Goal: Information Seeking & Learning: Learn about a topic

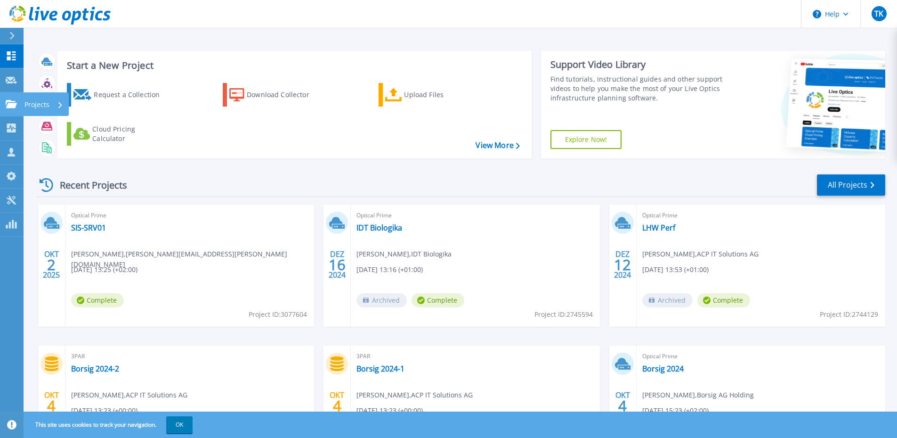
click at [15, 103] on icon at bounding box center [11, 104] width 11 height 8
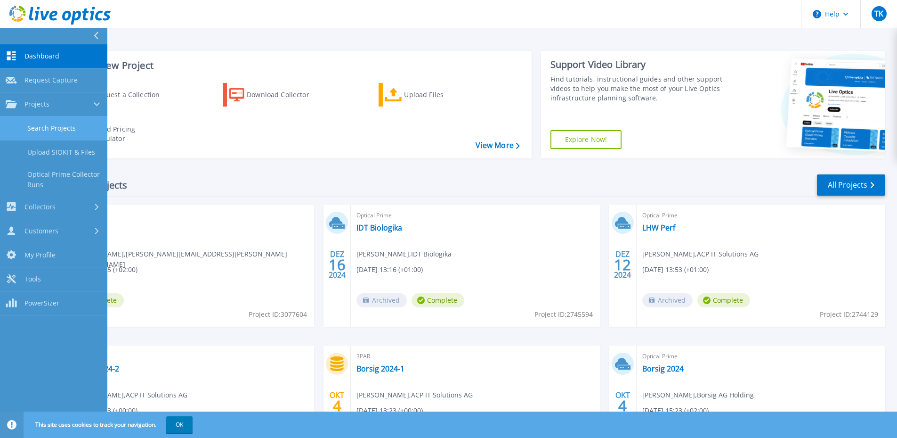
click at [70, 129] on link "Search Projects" at bounding box center [53, 128] width 107 height 24
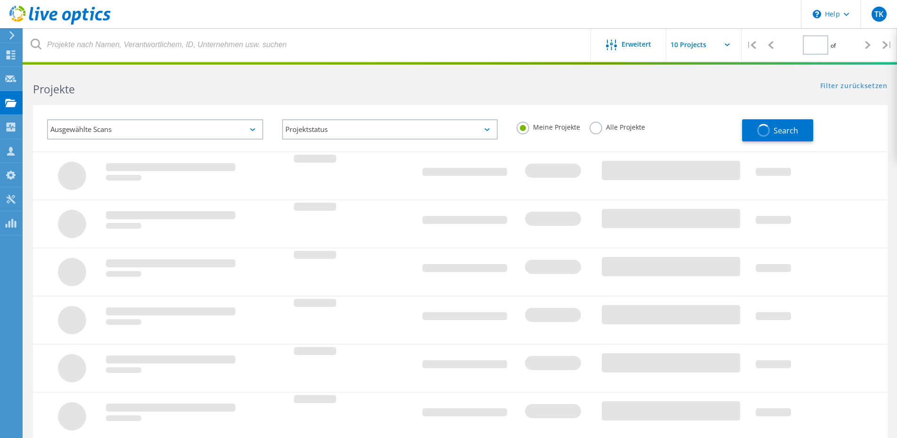
type input "1"
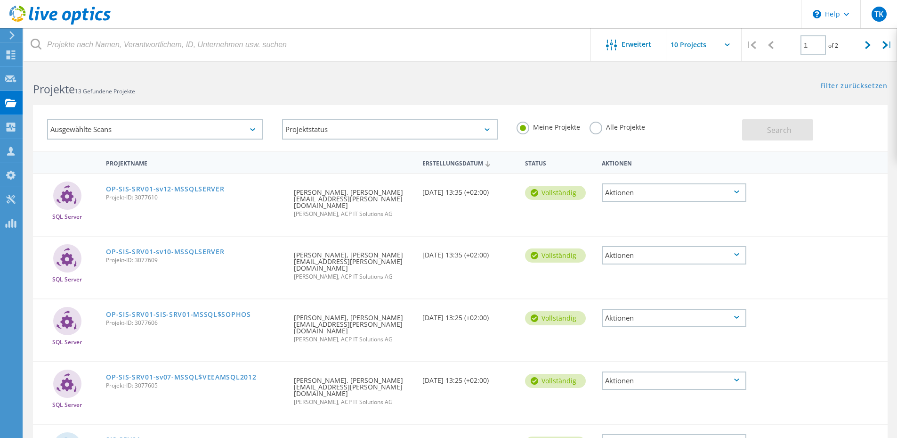
scroll to position [94, 0]
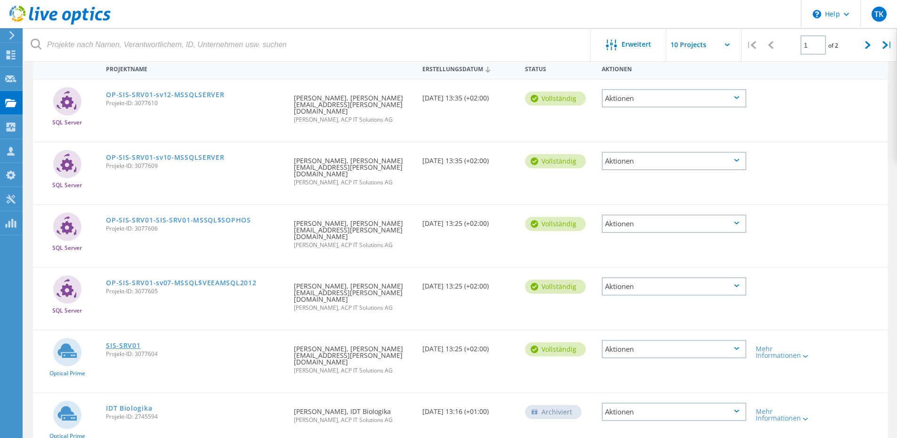
click at [128, 342] on link "SIS-SRV01" at bounding box center [123, 345] width 34 height 7
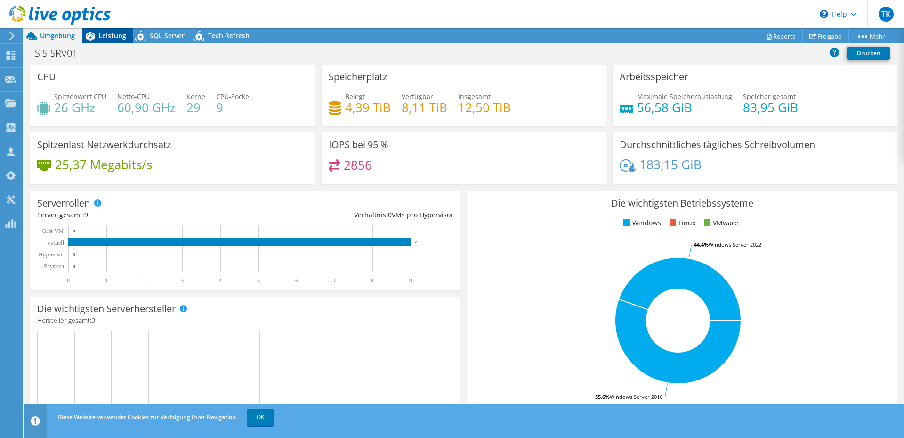
click at [112, 39] on span "Leistung" at bounding box center [112, 35] width 28 height 9
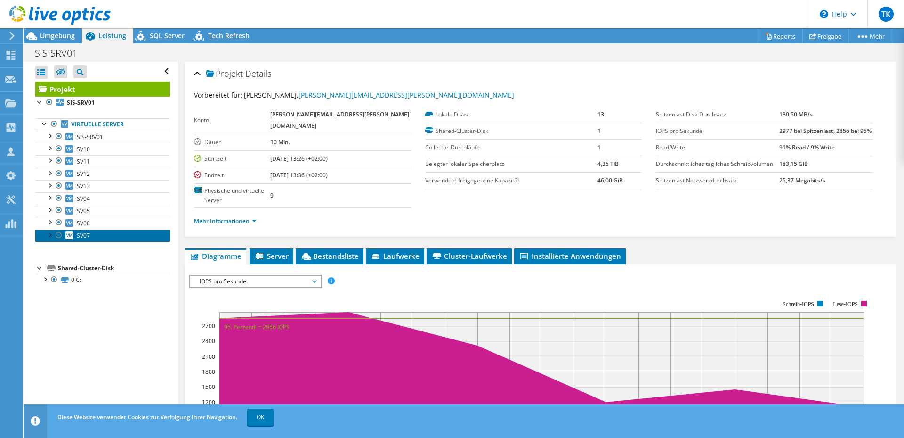
click at [109, 232] on link "SV07" at bounding box center [102, 235] width 135 height 12
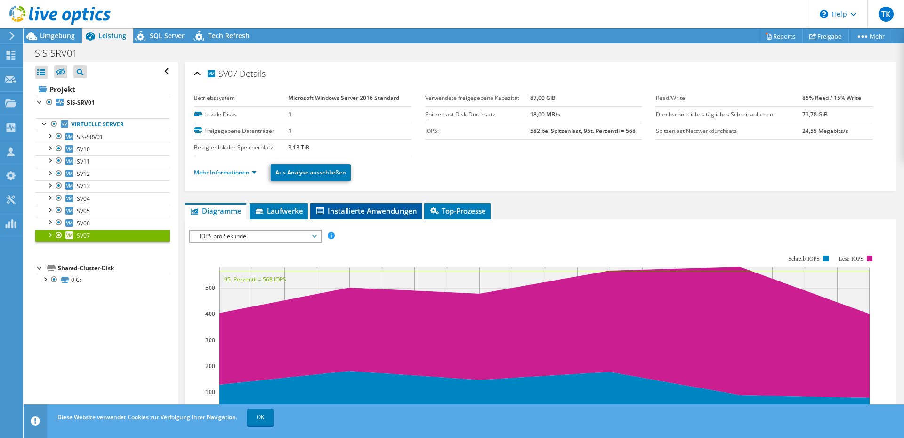
click at [377, 214] on span "Installierte Anwendungen" at bounding box center [366, 210] width 102 height 9
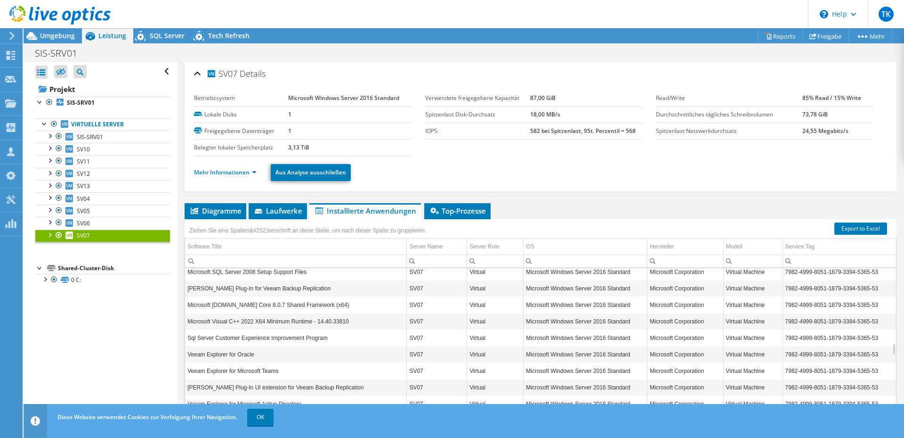
scroll to position [848, 0]
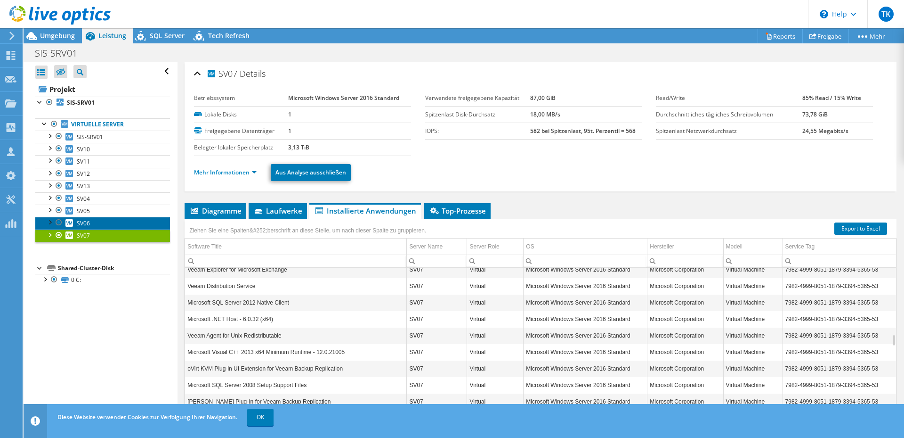
click at [116, 219] on link "SV06" at bounding box center [102, 223] width 135 height 12
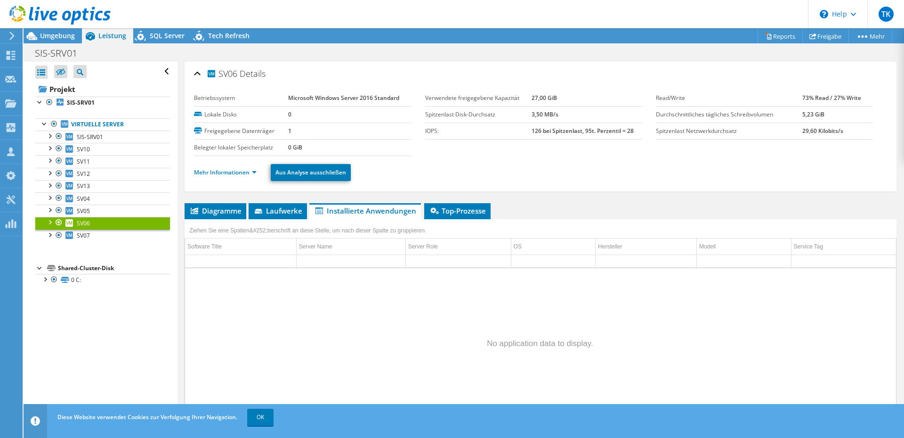
click at [289, 219] on div "Ziehen Sie eine Spalten&#252;berschrift an diese Stelle, um nach dieser Spalte …" at bounding box center [308, 229] width 246 height 20
click at [288, 213] on span "Laufwerke" at bounding box center [277, 210] width 49 height 9
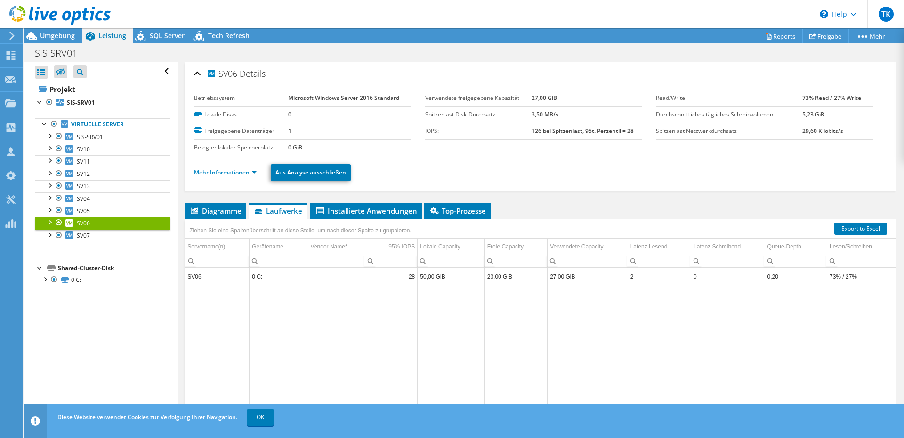
click at [245, 171] on link "Mehr Informationen" at bounding box center [225, 172] width 63 height 8
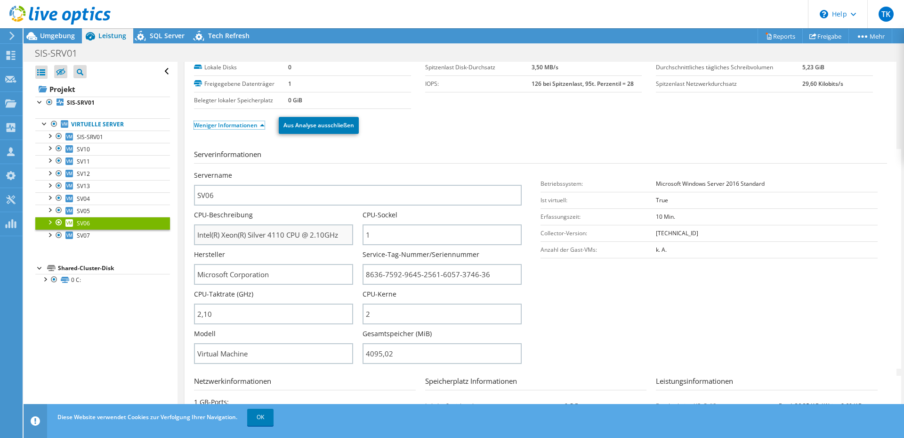
scroll to position [0, 0]
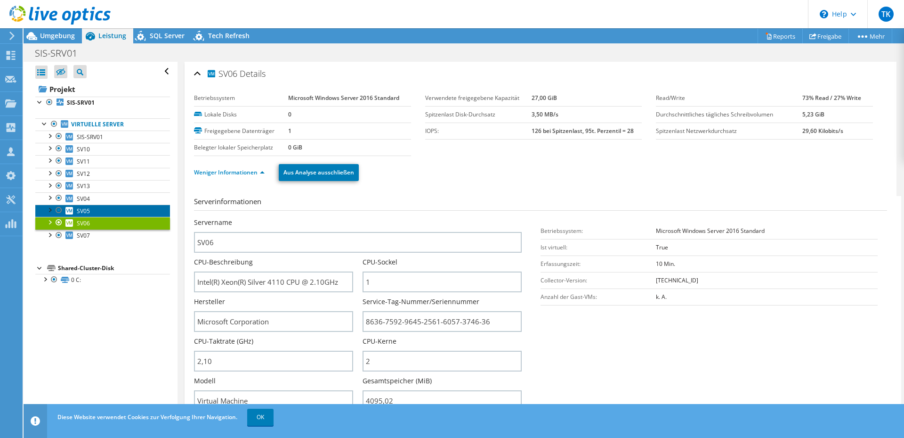
click at [110, 210] on link "SV05" at bounding box center [102, 210] width 135 height 12
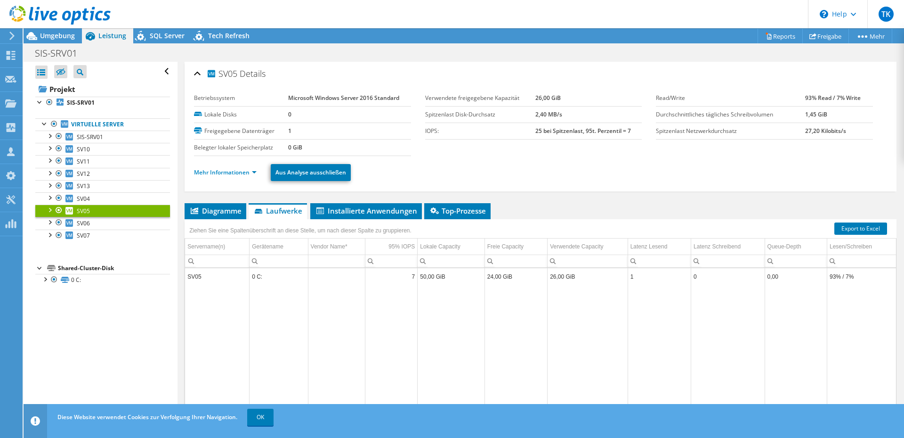
click at [240, 177] on li "Mehr Informationen" at bounding box center [228, 172] width 68 height 10
click at [240, 174] on link "Mehr Informationen" at bounding box center [225, 172] width 63 height 8
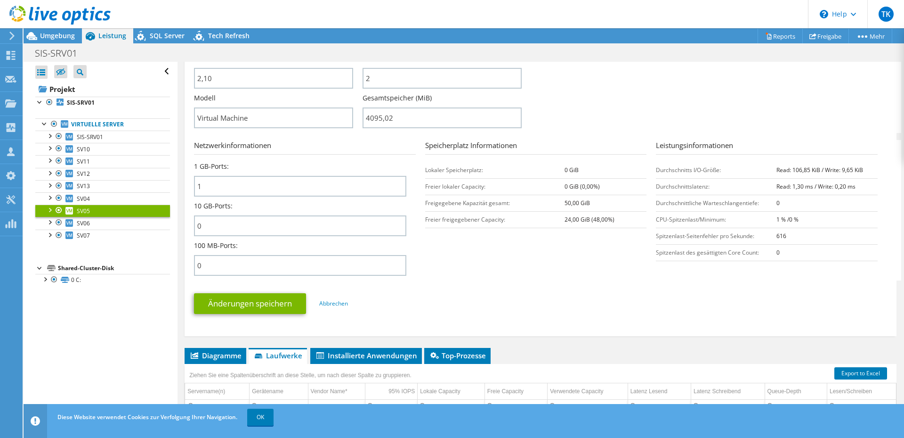
scroll to position [424, 0]
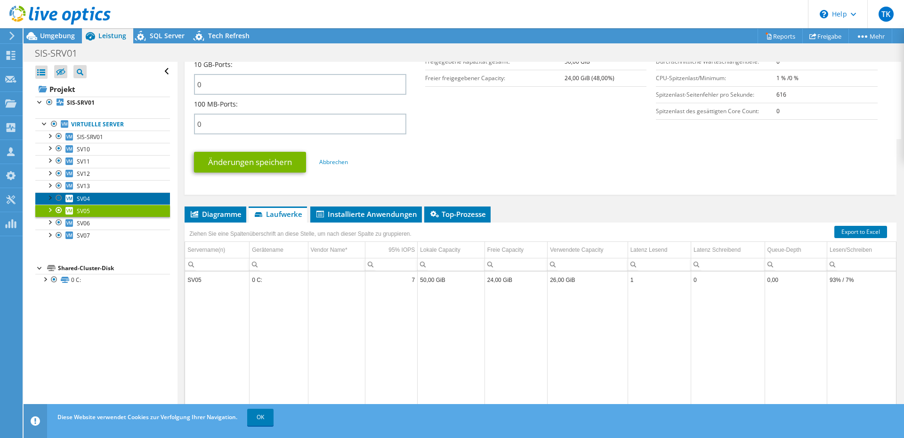
click at [116, 195] on link "SV04" at bounding box center [102, 198] width 135 height 12
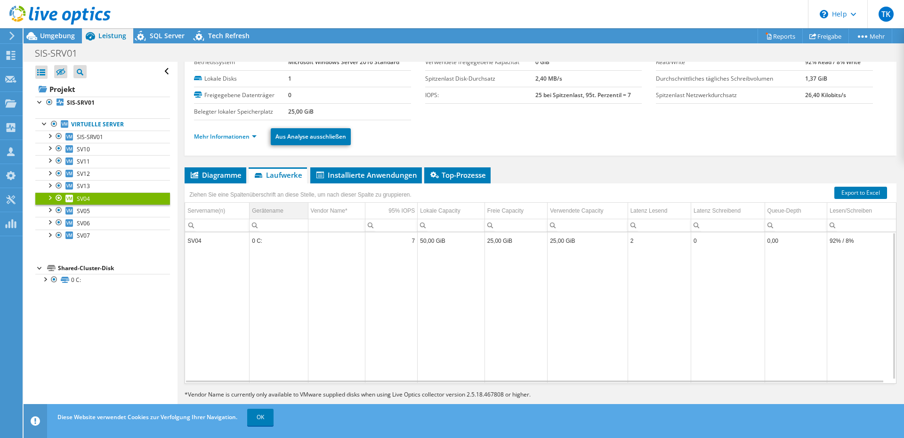
scroll to position [0, 0]
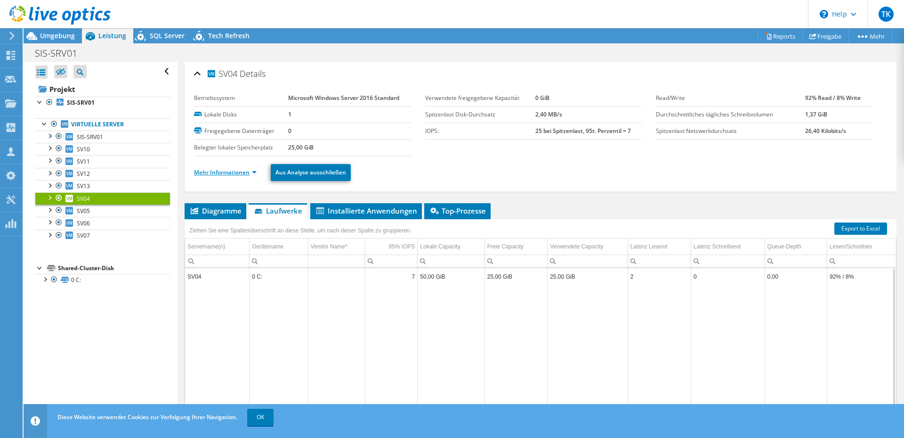
click at [240, 170] on link "Mehr Informationen" at bounding box center [225, 172] width 63 height 8
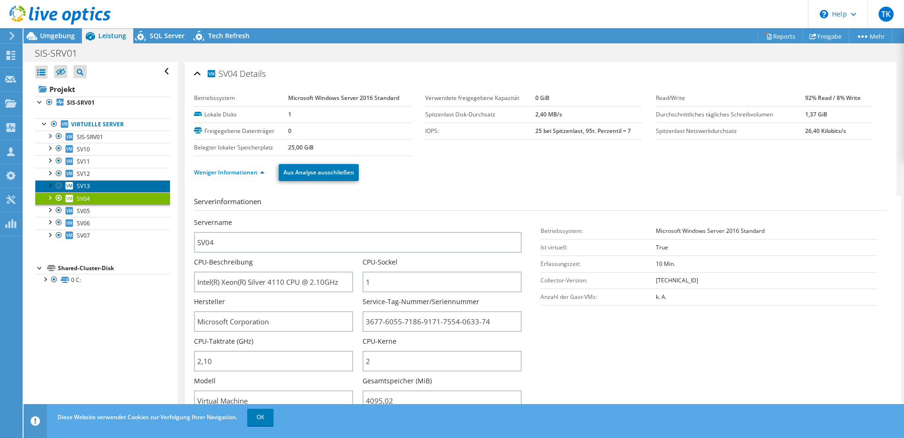
click at [110, 184] on link "SV13" at bounding box center [102, 186] width 135 height 12
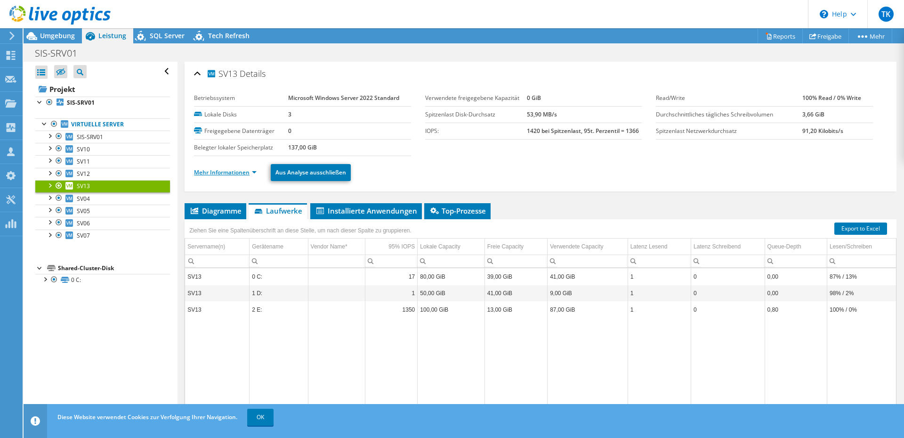
click at [247, 173] on link "Mehr Informationen" at bounding box center [225, 172] width 63 height 8
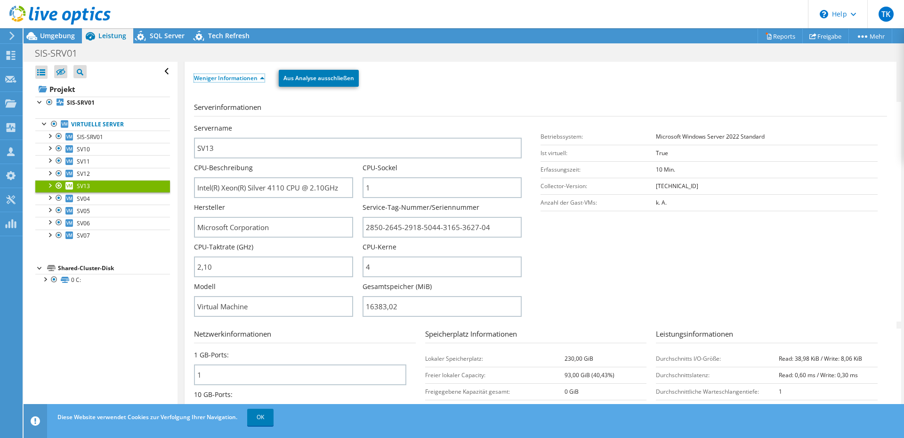
scroll to position [188, 0]
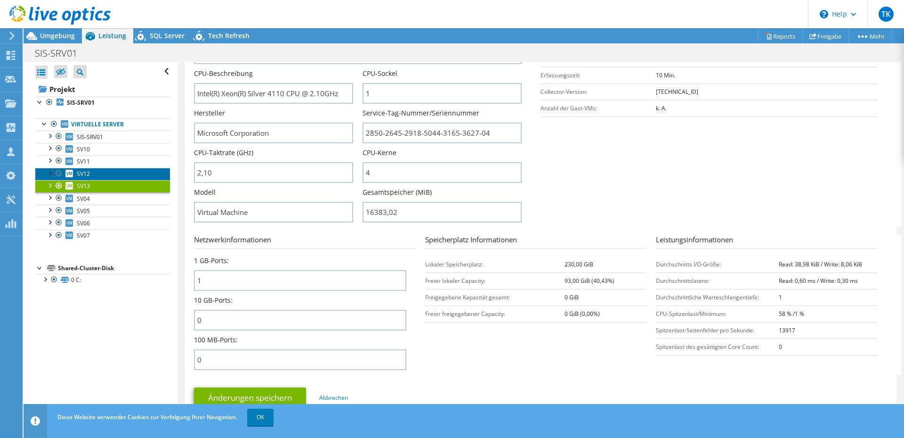
click at [128, 173] on link "SV12" at bounding box center [102, 174] width 135 height 12
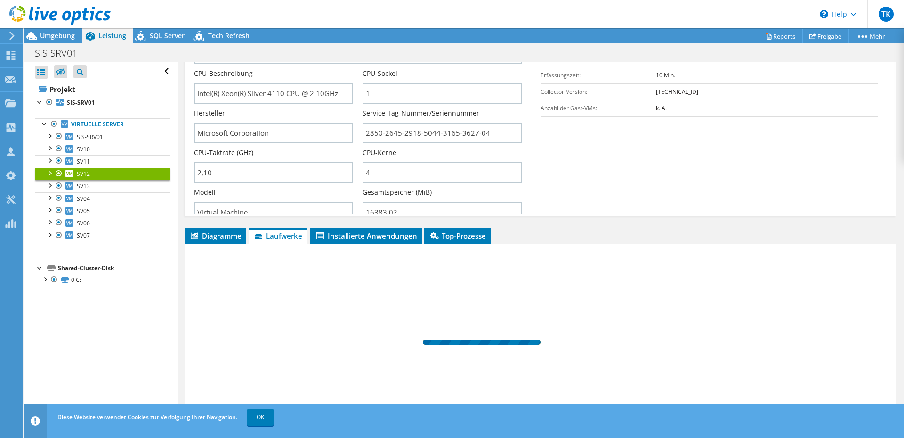
scroll to position [36, 0]
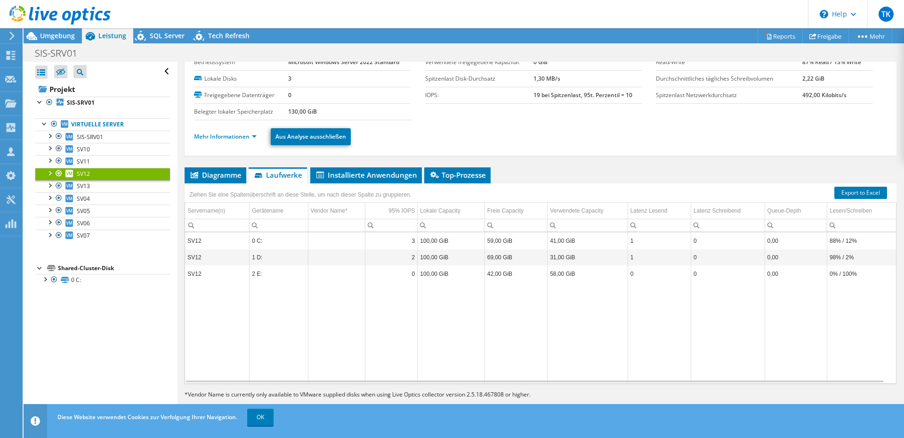
click at [239, 143] on ul "Mehr Informationen Aus Analyse ausschließen" at bounding box center [540, 135] width 693 height 19
click at [236, 138] on link "Mehr Informationen" at bounding box center [225, 136] width 63 height 8
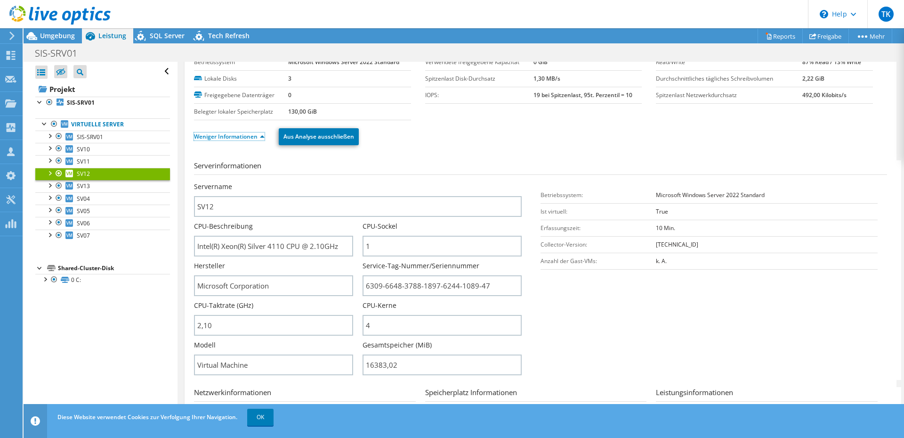
scroll to position [130, 0]
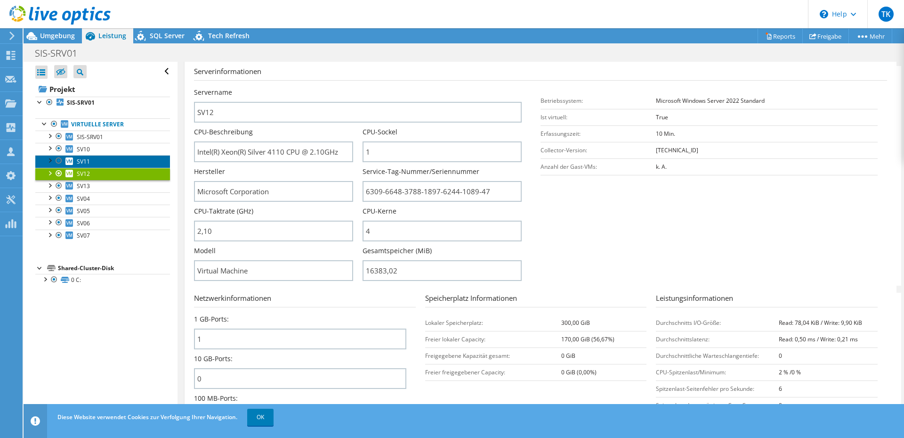
click at [111, 157] on link "SV11" at bounding box center [102, 161] width 135 height 12
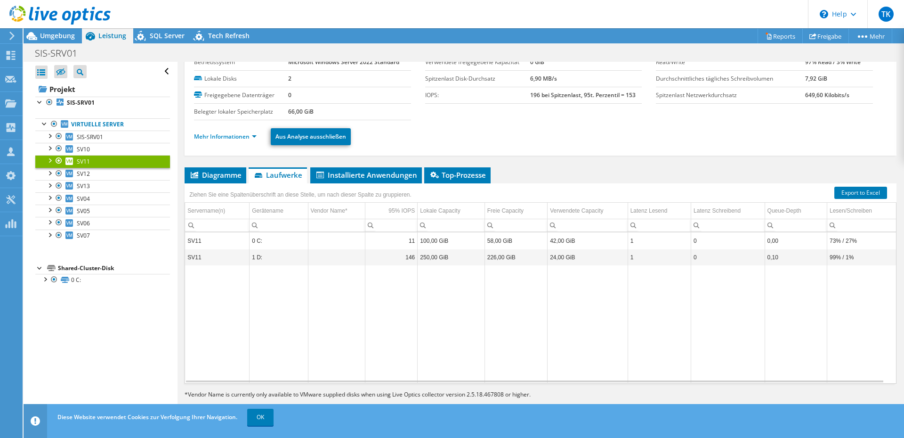
scroll to position [36, 0]
click at [252, 137] on link "Mehr Informationen" at bounding box center [225, 136] width 63 height 8
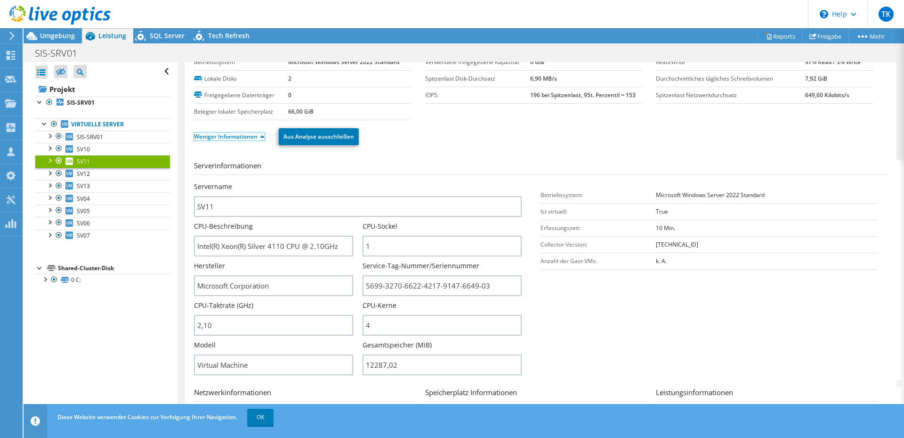
scroll to position [177, 0]
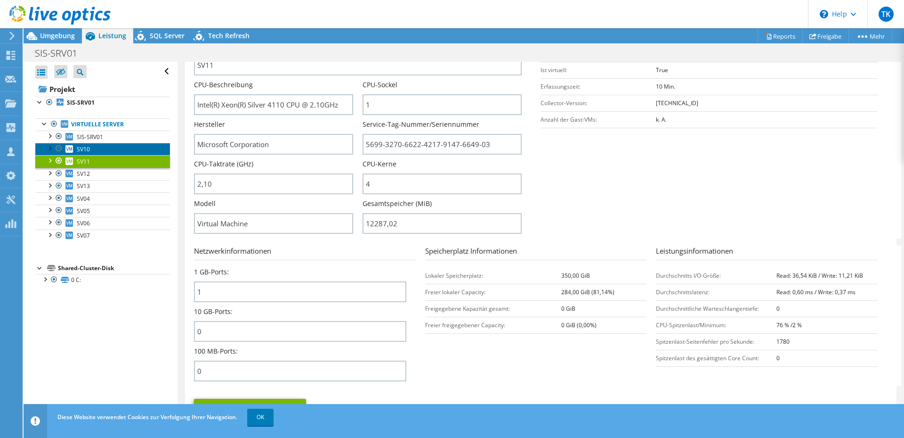
click at [114, 150] on link "SV10" at bounding box center [102, 149] width 135 height 12
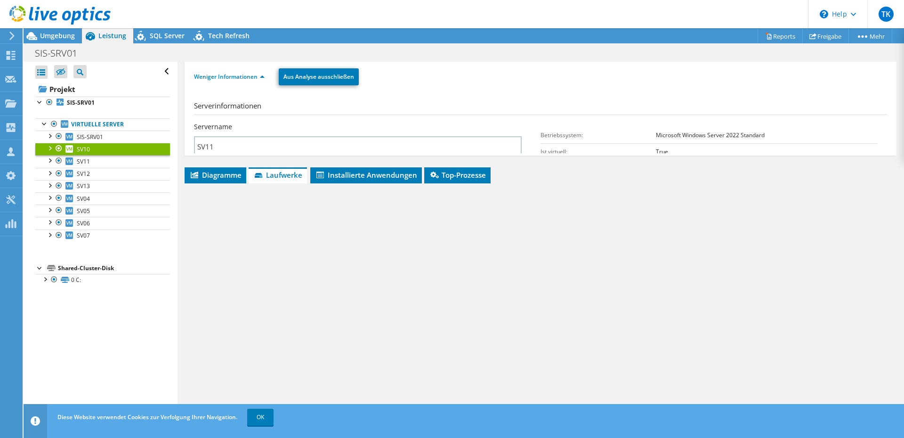
scroll to position [36, 0]
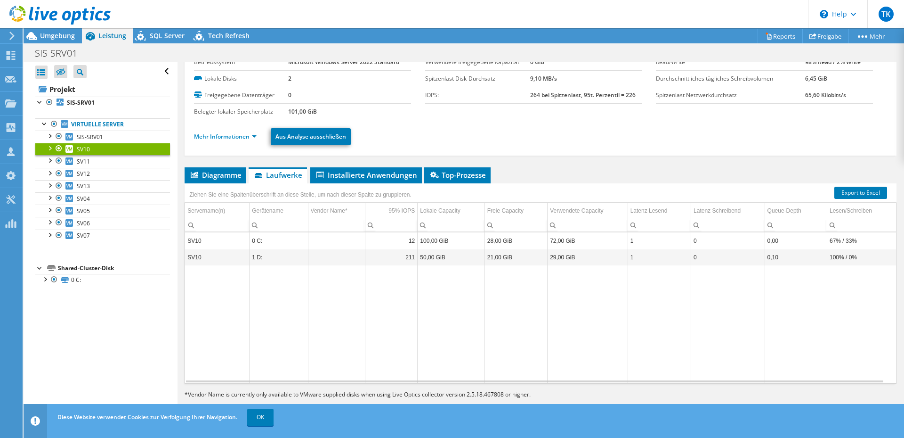
click at [252, 140] on li "Mehr Informationen" at bounding box center [228, 136] width 68 height 10
click at [246, 138] on link "Mehr Informationen" at bounding box center [225, 136] width 63 height 8
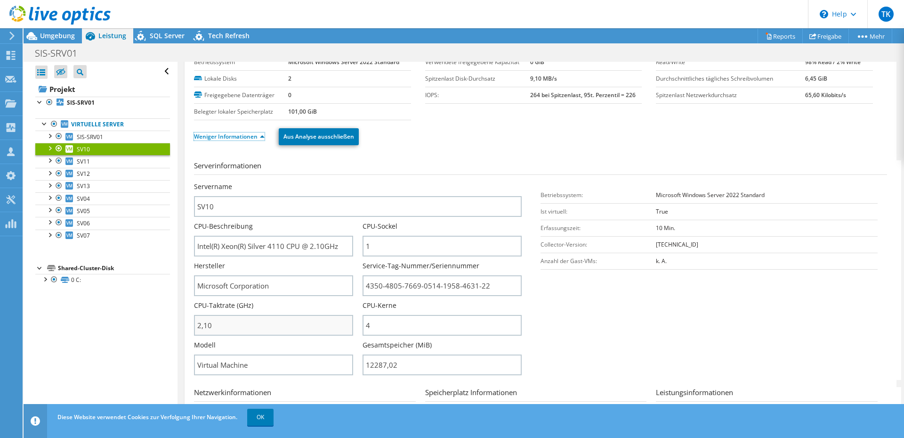
scroll to position [83, 0]
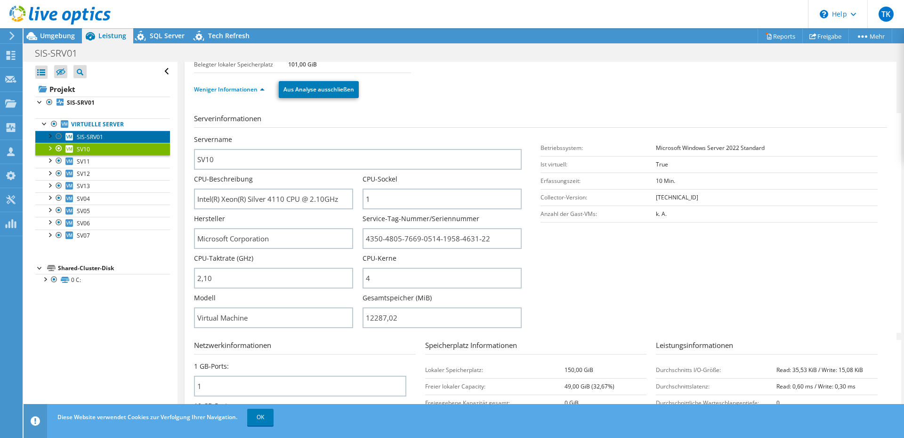
click at [110, 136] on link "SIS-SRV01" at bounding box center [102, 136] width 135 height 12
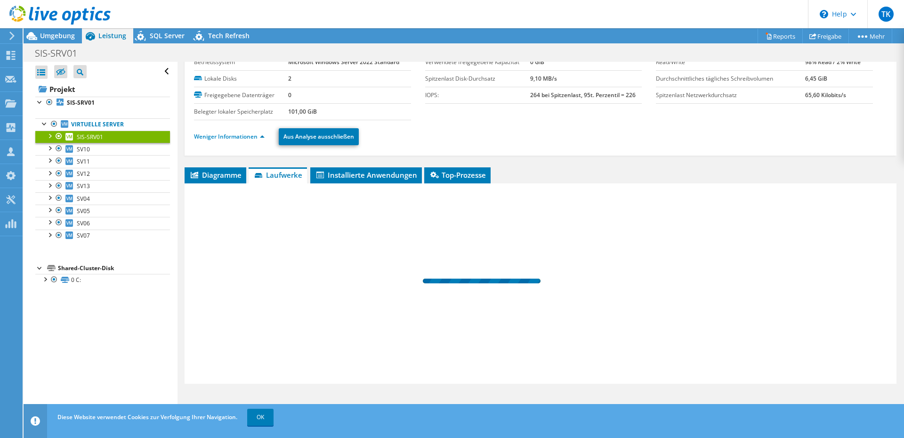
scroll to position [36, 0]
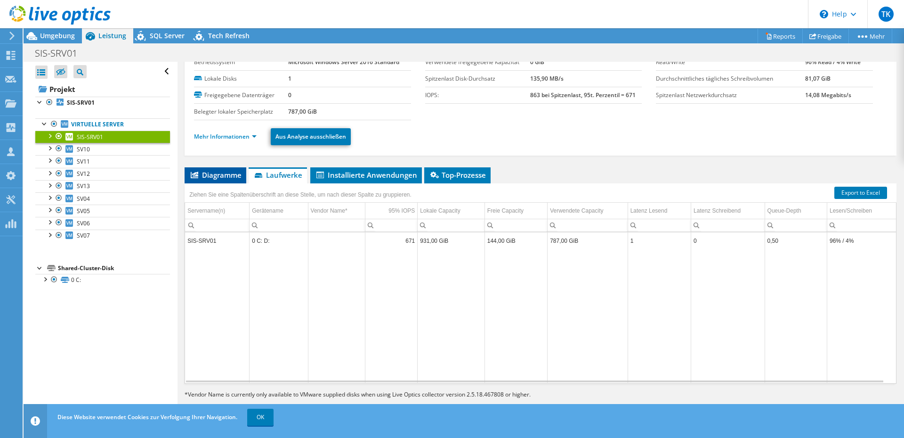
click at [217, 170] on span "Diagramme" at bounding box center [215, 174] width 52 height 9
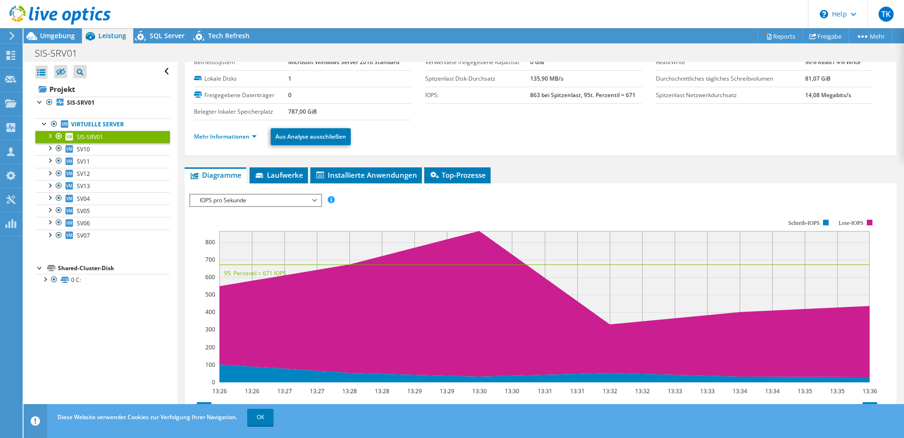
scroll to position [83, 0]
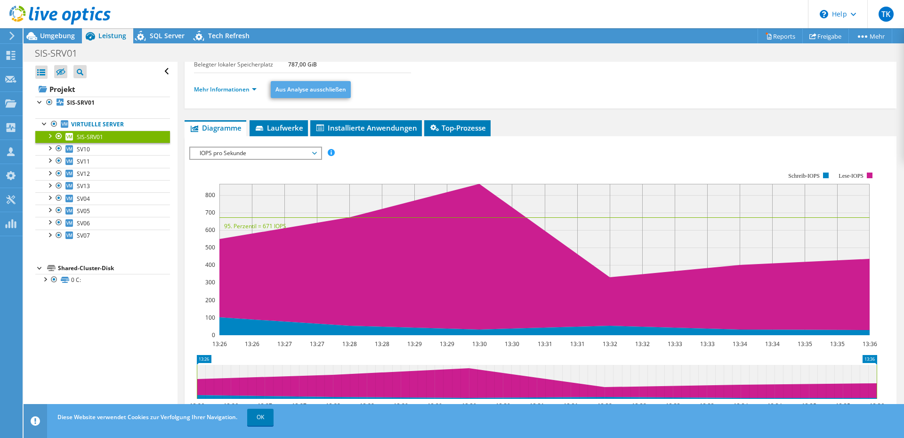
click at [271, 130] on span "Laufwerke" at bounding box center [278, 127] width 49 height 9
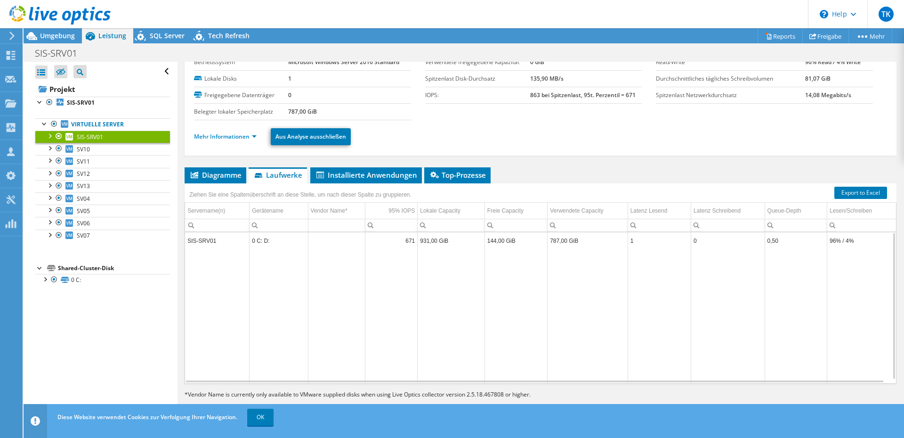
scroll to position [0, 0]
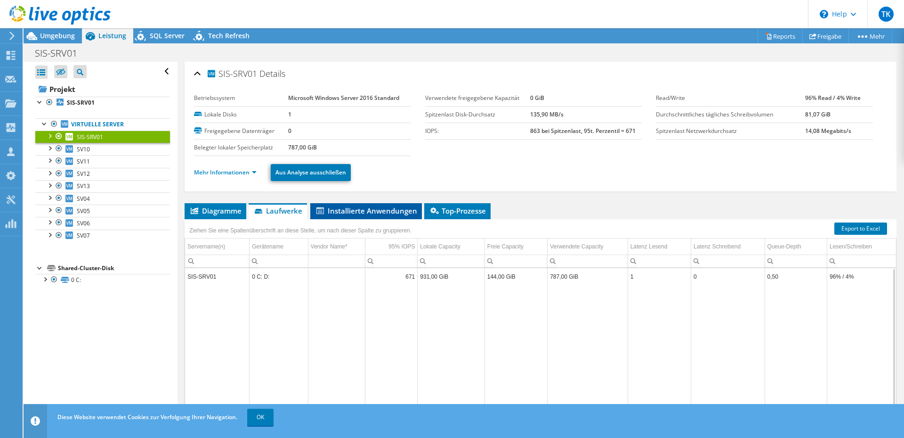
click at [377, 209] on span "Installierte Anwendungen" at bounding box center [366, 210] width 102 height 9
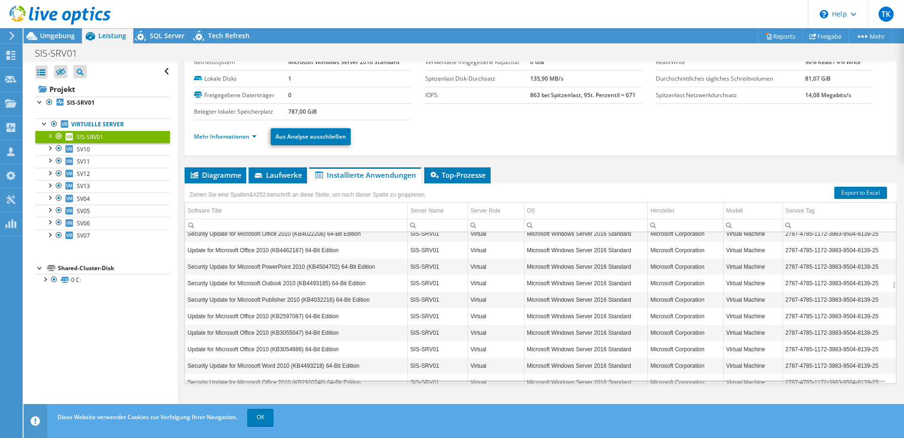
scroll to position [961, 0]
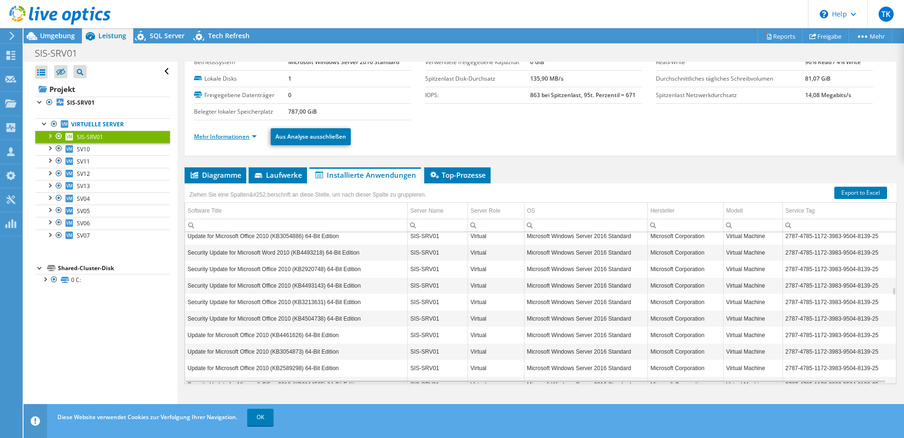
click at [221, 135] on link "Mehr Informationen" at bounding box center [225, 136] width 63 height 8
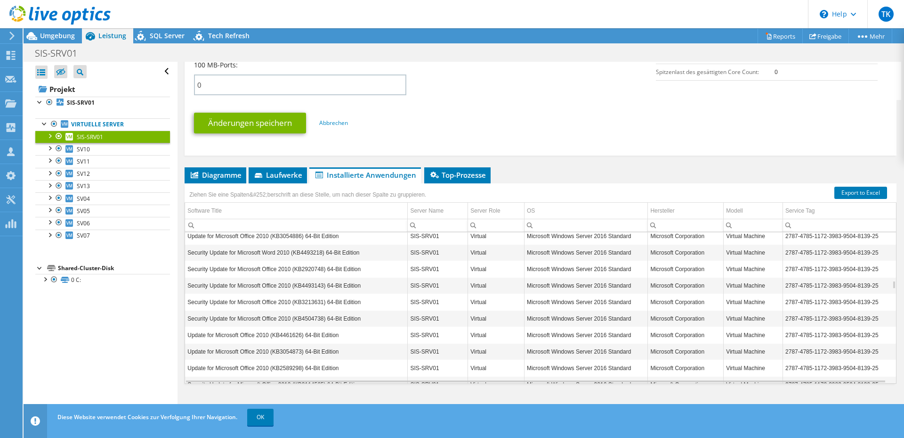
scroll to position [369, 0]
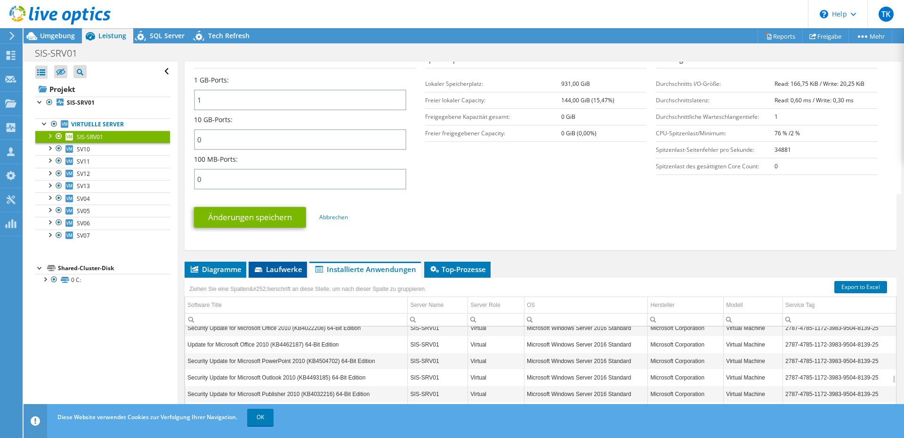
click at [268, 268] on span "Laufwerke" at bounding box center [277, 268] width 49 height 9
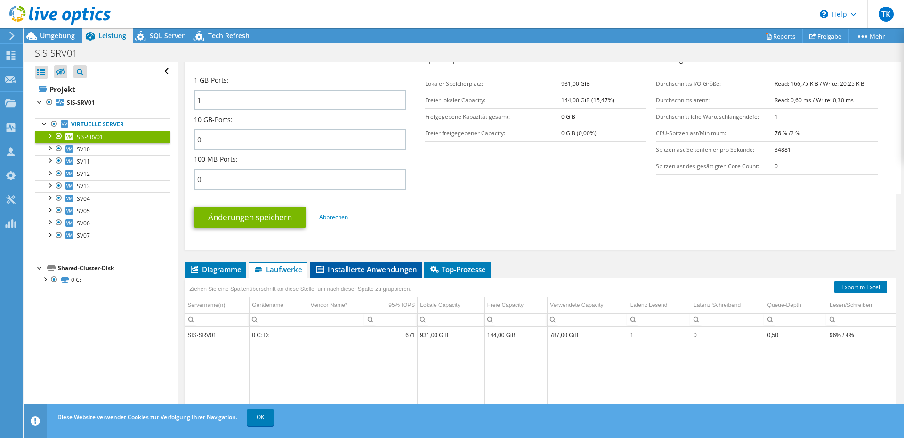
click at [403, 271] on span "Installierte Anwendungen" at bounding box center [366, 268] width 102 height 9
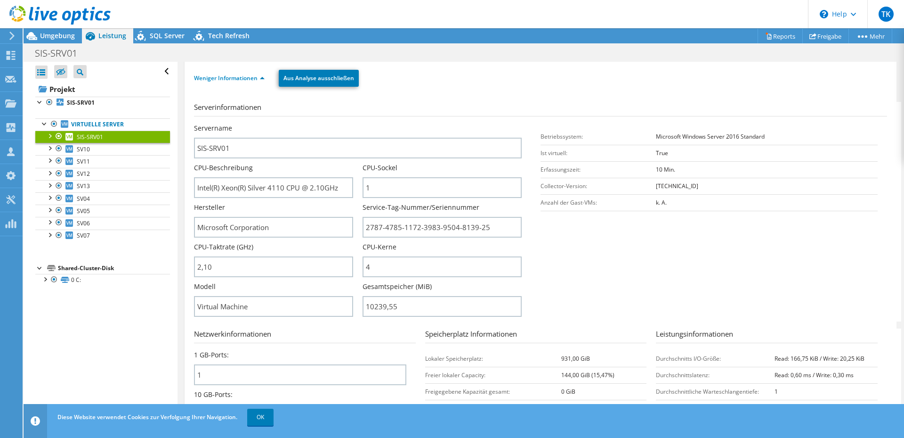
scroll to position [0, 0]
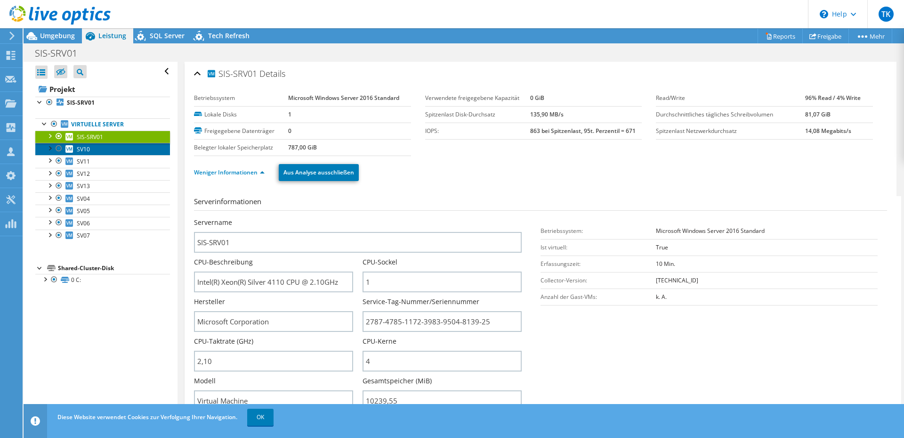
click at [114, 147] on link "SV10" at bounding box center [102, 149] width 135 height 12
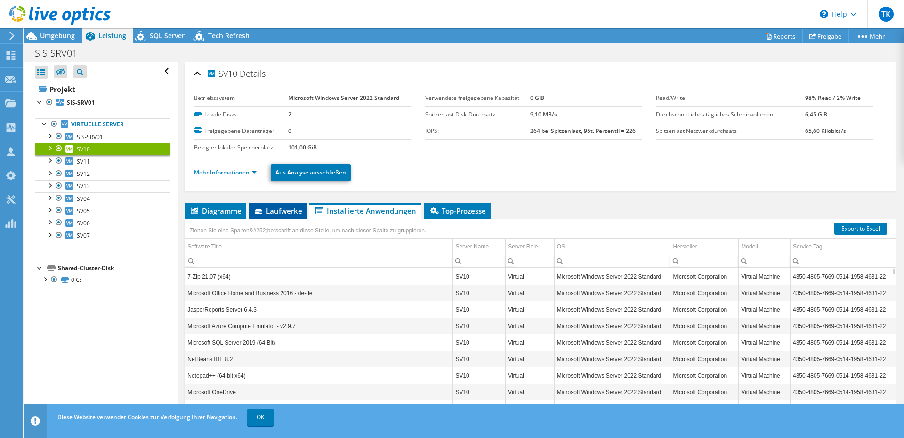
click at [274, 210] on span "Laufwerke" at bounding box center [277, 210] width 49 height 9
